Goal: Task Accomplishment & Management: Manage account settings

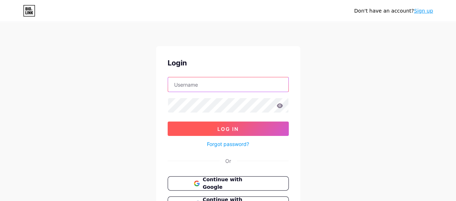
type input "[EMAIL_ADDRESS][DOMAIN_NAME]"
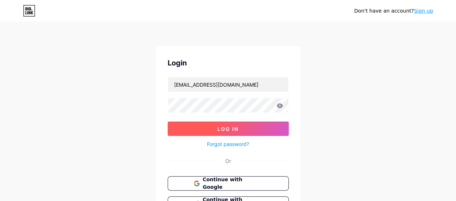
click at [218, 129] on span "Log In" at bounding box center [227, 129] width 21 height 6
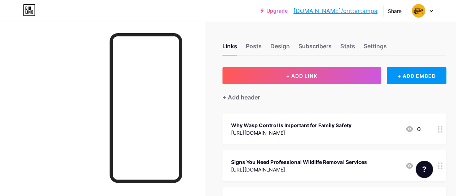
click at [92, 117] on div at bounding box center [102, 120] width 205 height 196
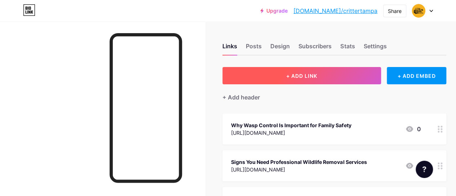
click at [272, 76] on button "+ ADD LINK" at bounding box center [301, 75] width 159 height 17
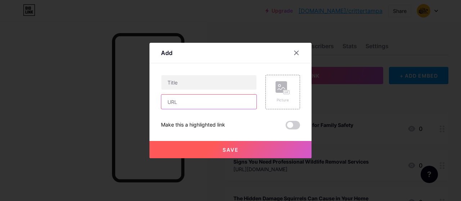
click at [200, 100] on input "text" at bounding box center [208, 102] width 95 height 14
paste input "[URL][DOMAIN_NAME]"
type input "[URL][DOMAIN_NAME]"
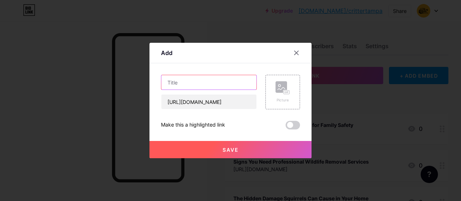
scroll to position [0, 0]
click at [206, 84] on input "text" at bounding box center [208, 82] width 95 height 14
click at [186, 82] on input "text" at bounding box center [208, 82] width 95 height 14
paste input "Signs You Need Squirrel Removal from Your Attic"
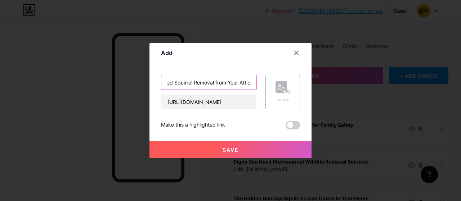
type input "Signs You Need Squirrel Removal from Your Attic"
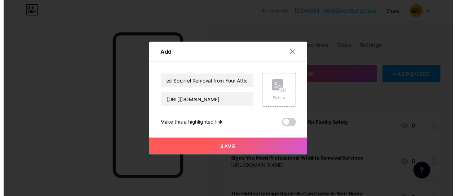
scroll to position [0, 0]
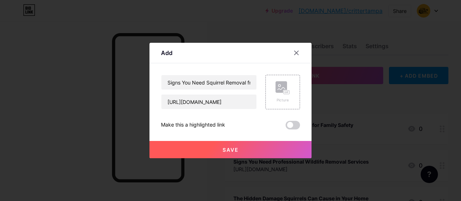
click at [293, 125] on span at bounding box center [293, 125] width 14 height 9
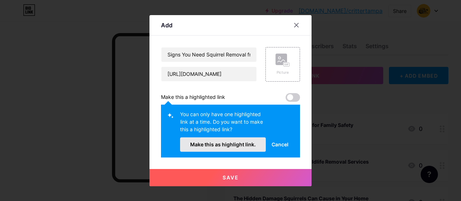
click at [238, 148] on button "Make this as highlight link." at bounding box center [223, 145] width 86 height 14
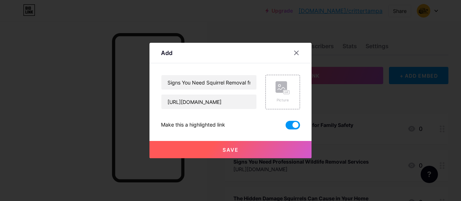
click at [237, 152] on span "Save" at bounding box center [231, 150] width 16 height 6
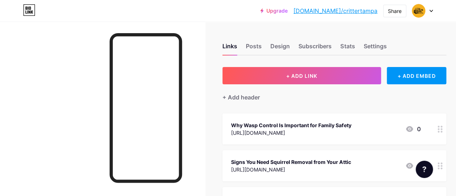
drag, startPoint x: 384, startPoint y: 160, endPoint x: 384, endPoint y: 143, distance: 16.2
click at [357, 10] on link "[DOMAIN_NAME]/crittertampa" at bounding box center [335, 10] width 84 height 9
